Goal: Task Accomplishment & Management: Manage account settings

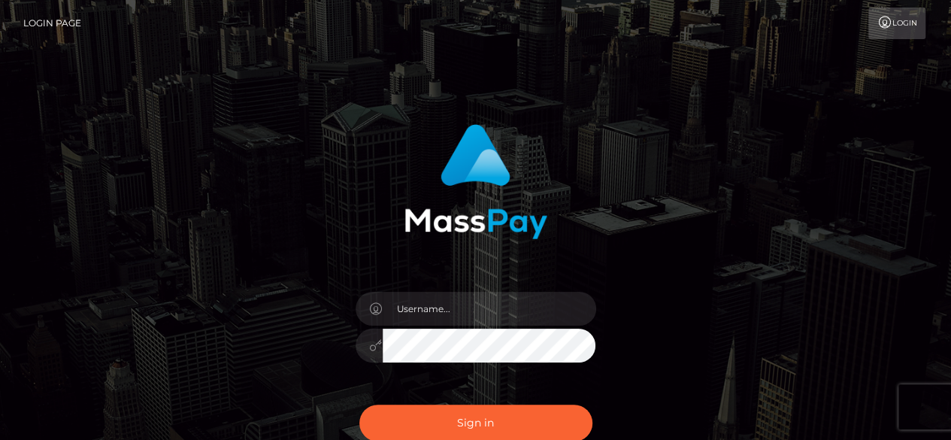
click at [435, 305] on input "text" at bounding box center [490, 309] width 214 height 34
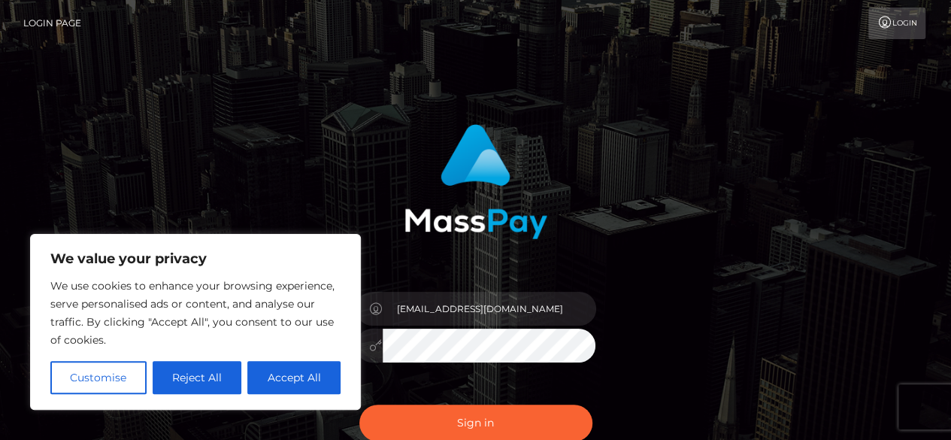
type input "[EMAIL_ADDRESS][DOMAIN_NAME]"
click at [359, 405] on button "Sign in" at bounding box center [475, 423] width 233 height 37
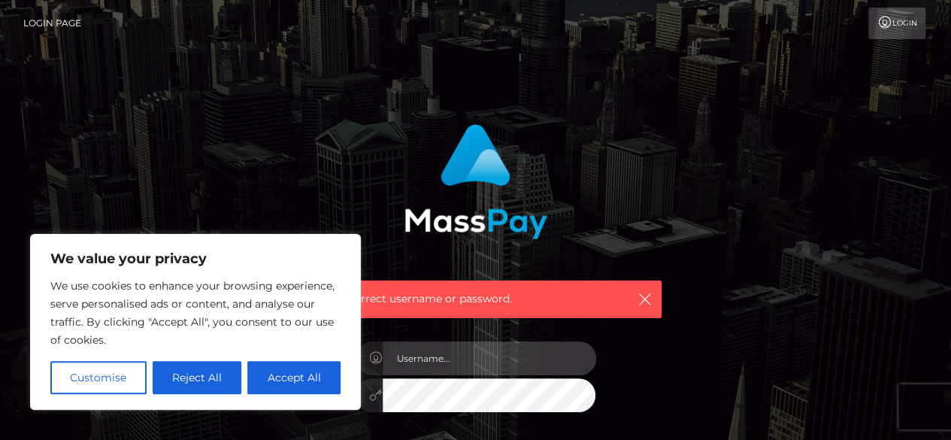
click at [425, 362] on input "text" at bounding box center [490, 358] width 214 height 34
type input "[EMAIL_ADDRESS][DOMAIN_NAME]"
